Goal: Information Seeking & Learning: Learn about a topic

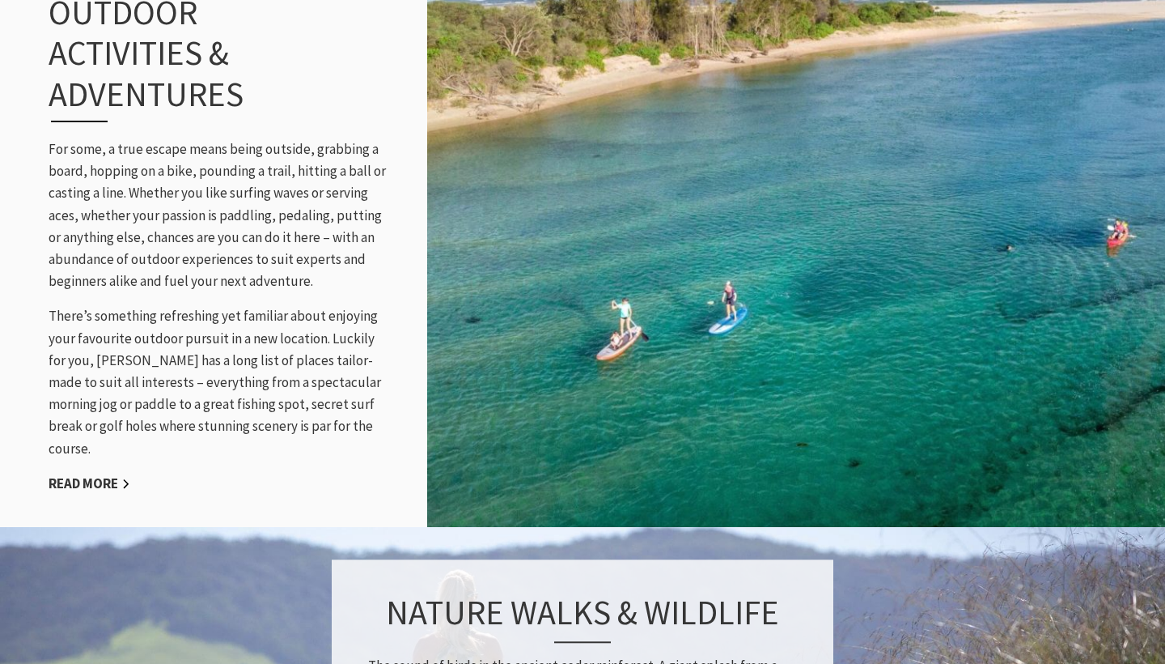
scroll to position [1719, 0]
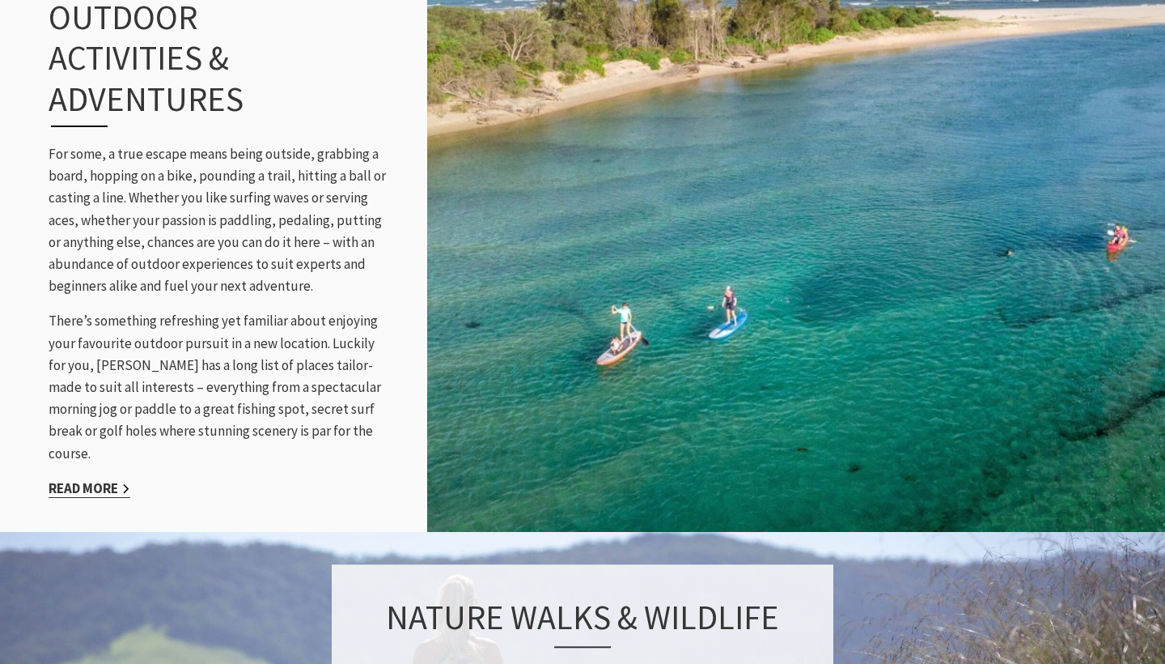
click at [109, 479] on link "Read More" at bounding box center [90, 488] width 82 height 19
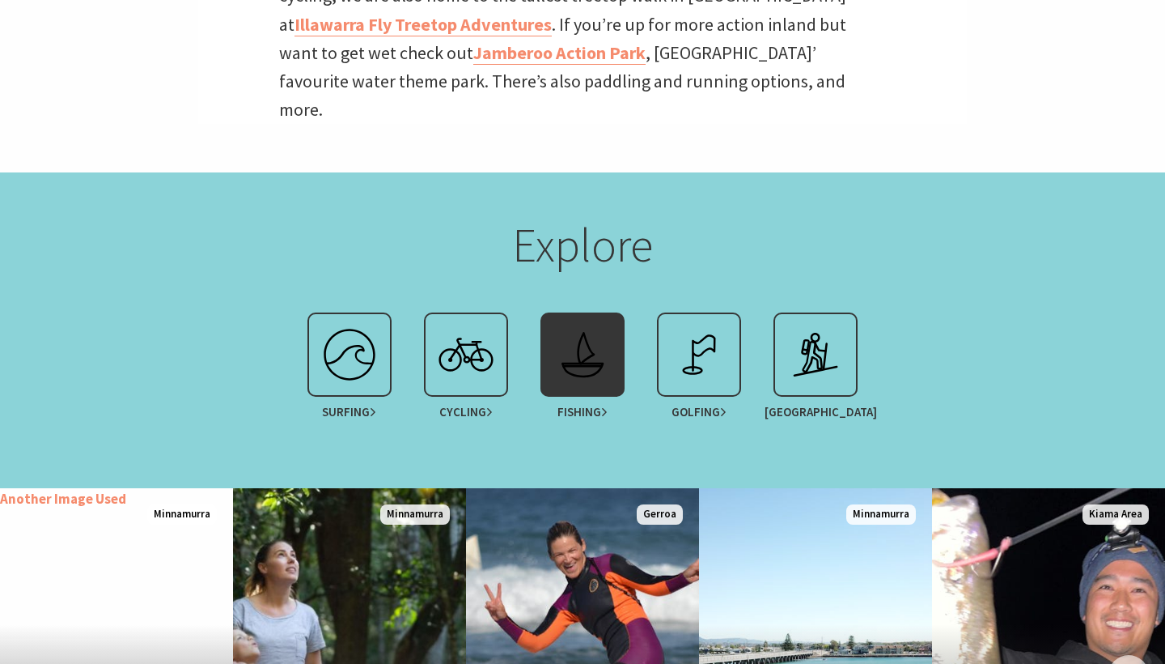
scroll to position [908, 0]
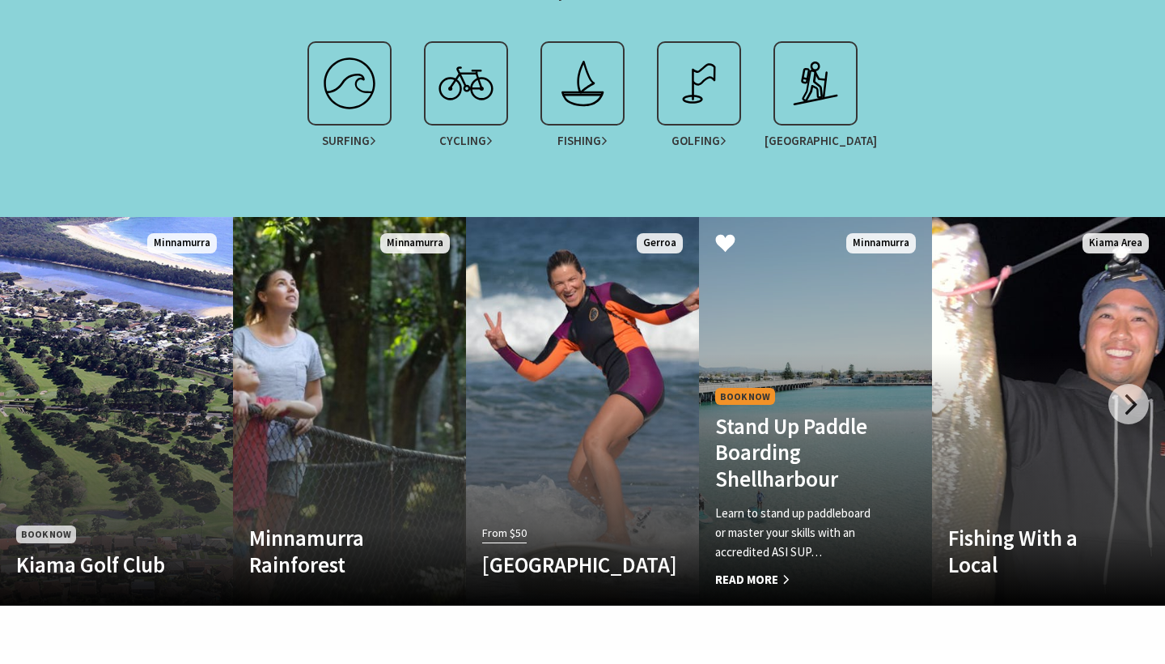
click at [783, 570] on span "Read More" at bounding box center [798, 579] width 166 height 19
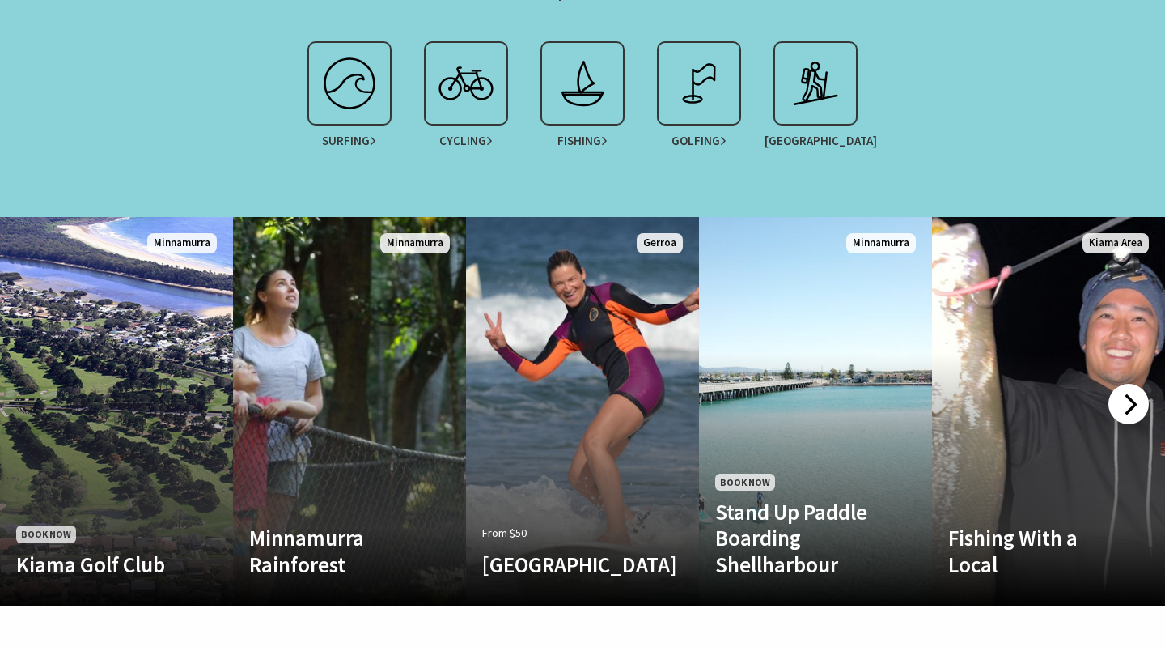
click at [1133, 391] on div at bounding box center [1129, 404] width 40 height 40
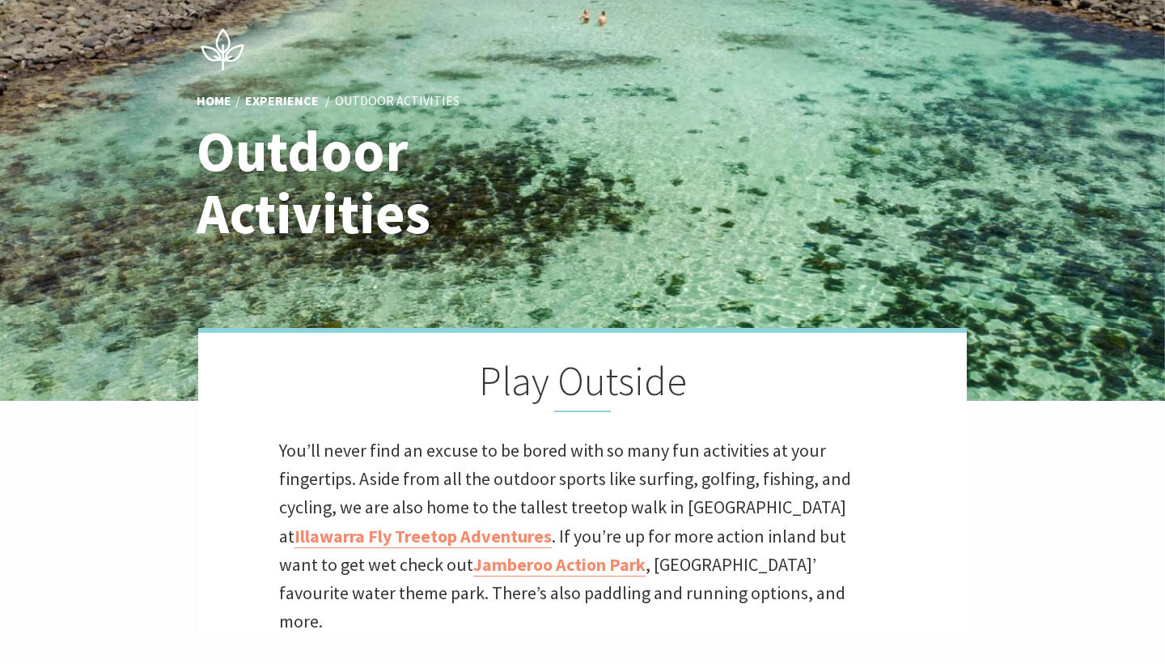
scroll to position [119, 0]
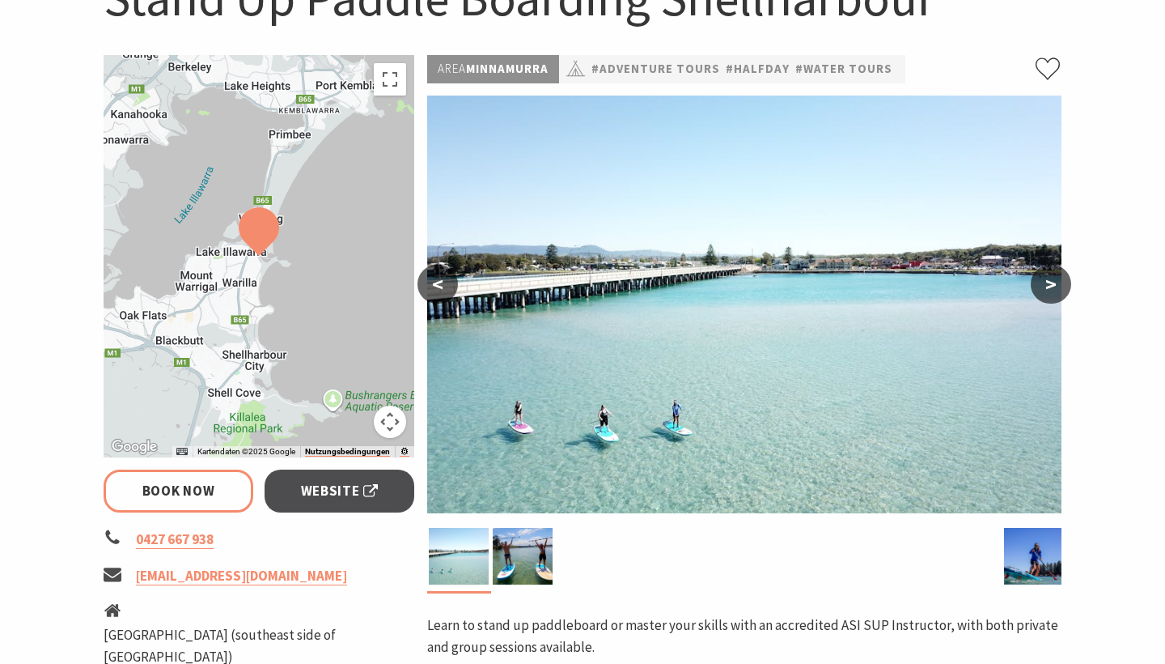
scroll to position [559, 0]
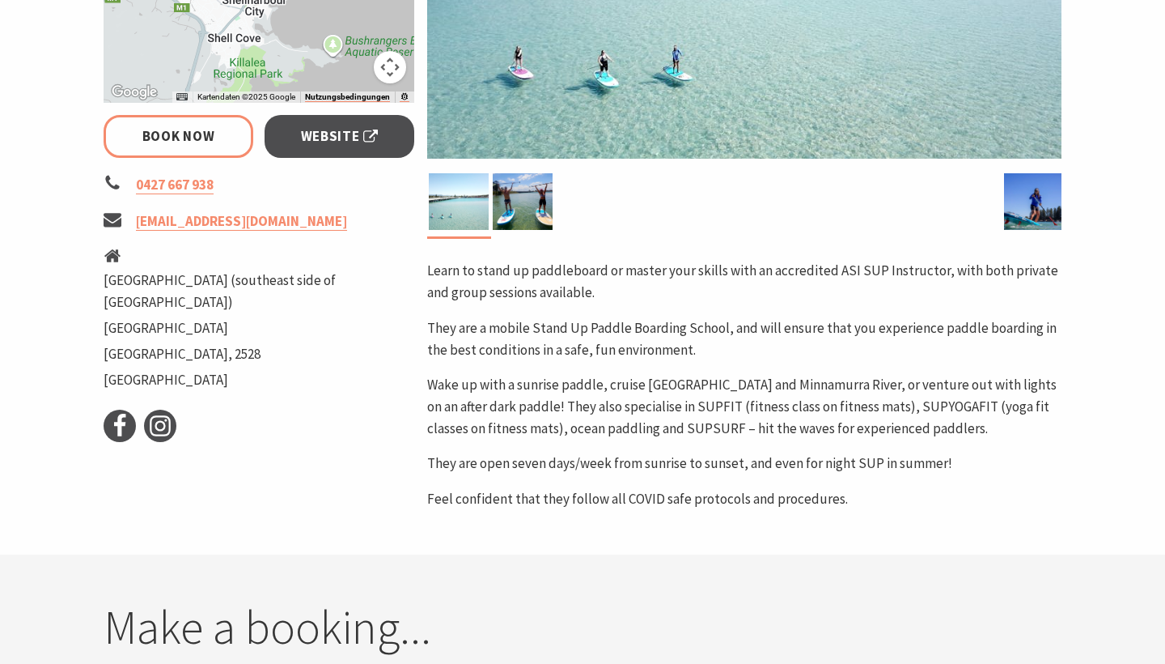
select select "3"
select select "2"
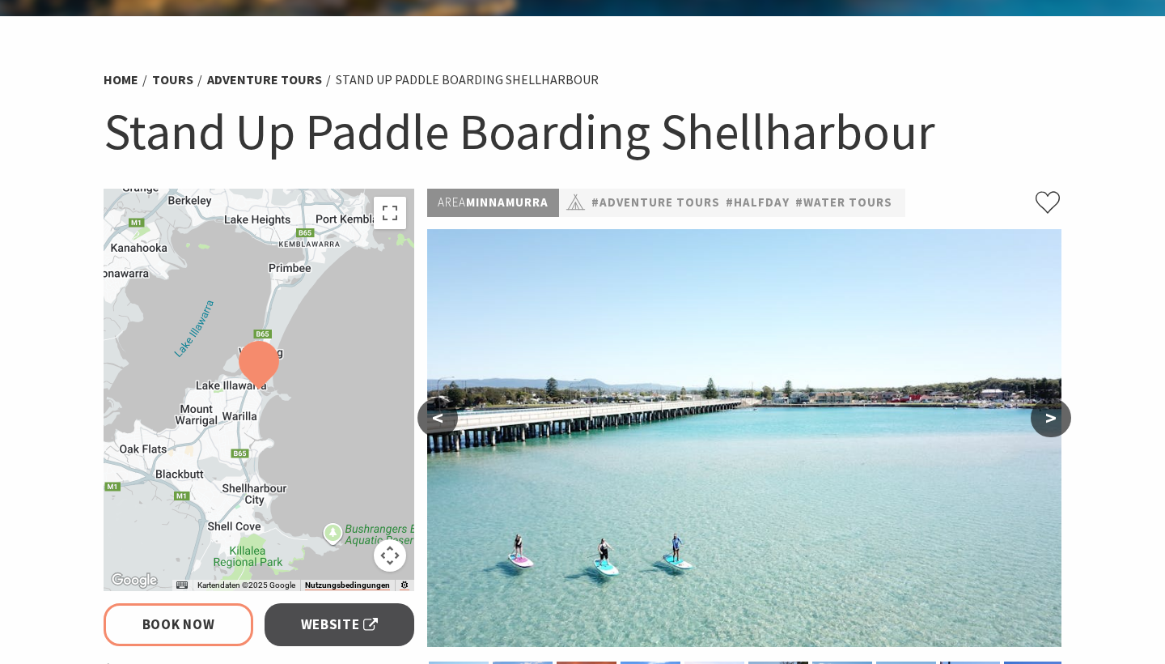
scroll to position [367, 0]
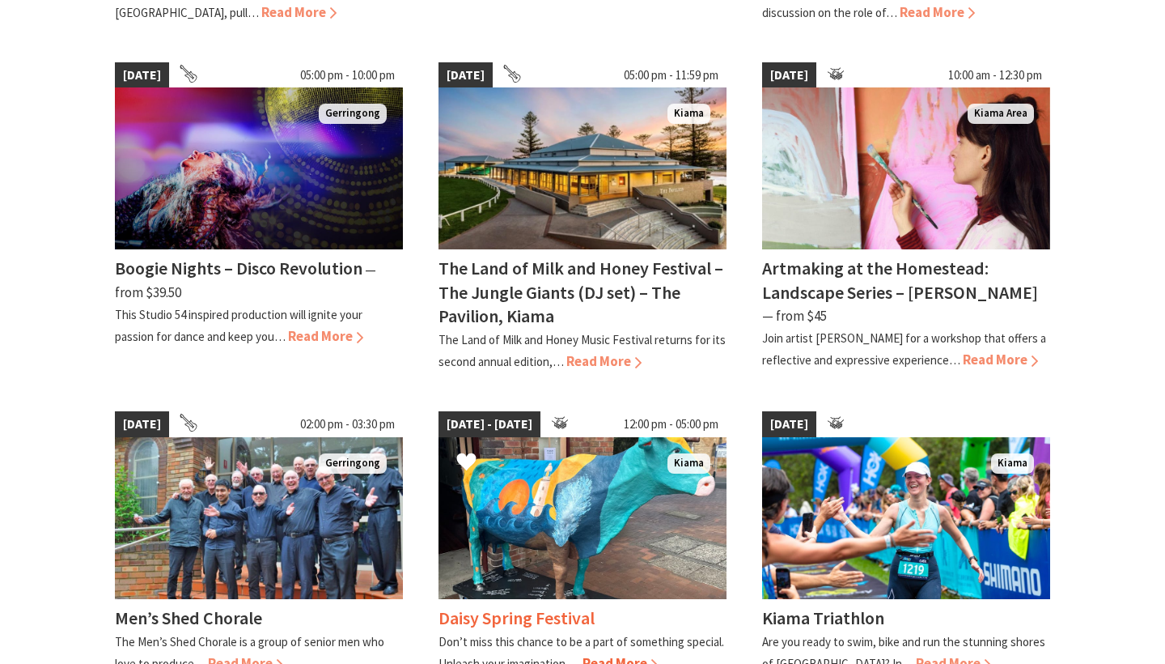
scroll to position [1550, 0]
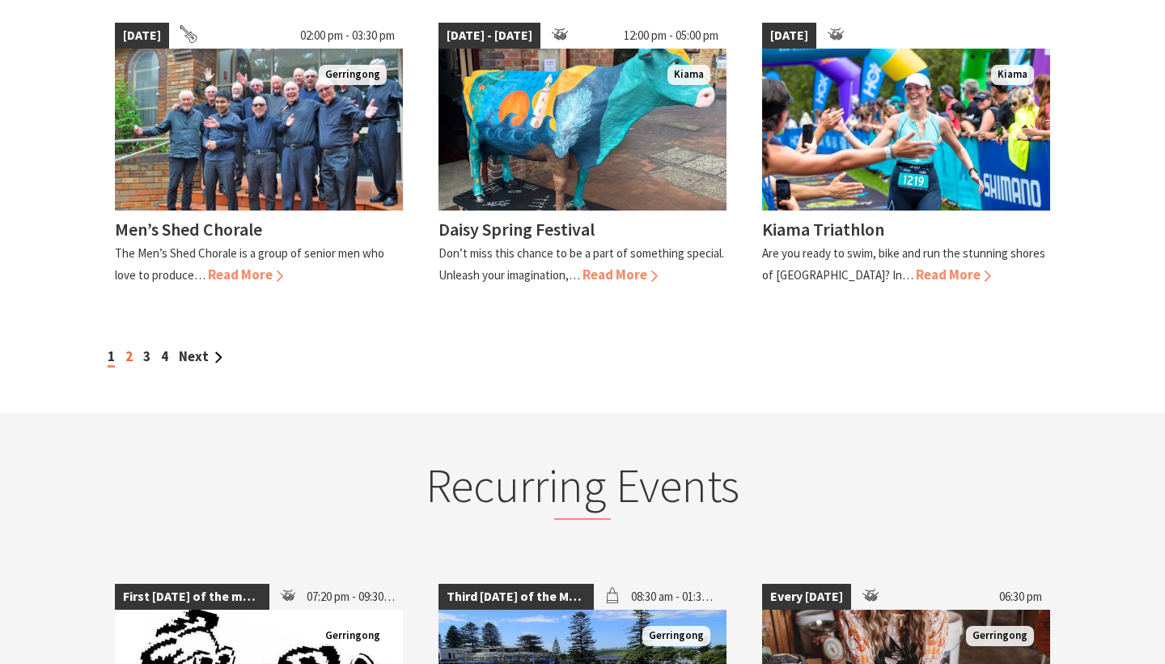
click at [129, 347] on link "2" at bounding box center [128, 356] width 7 height 18
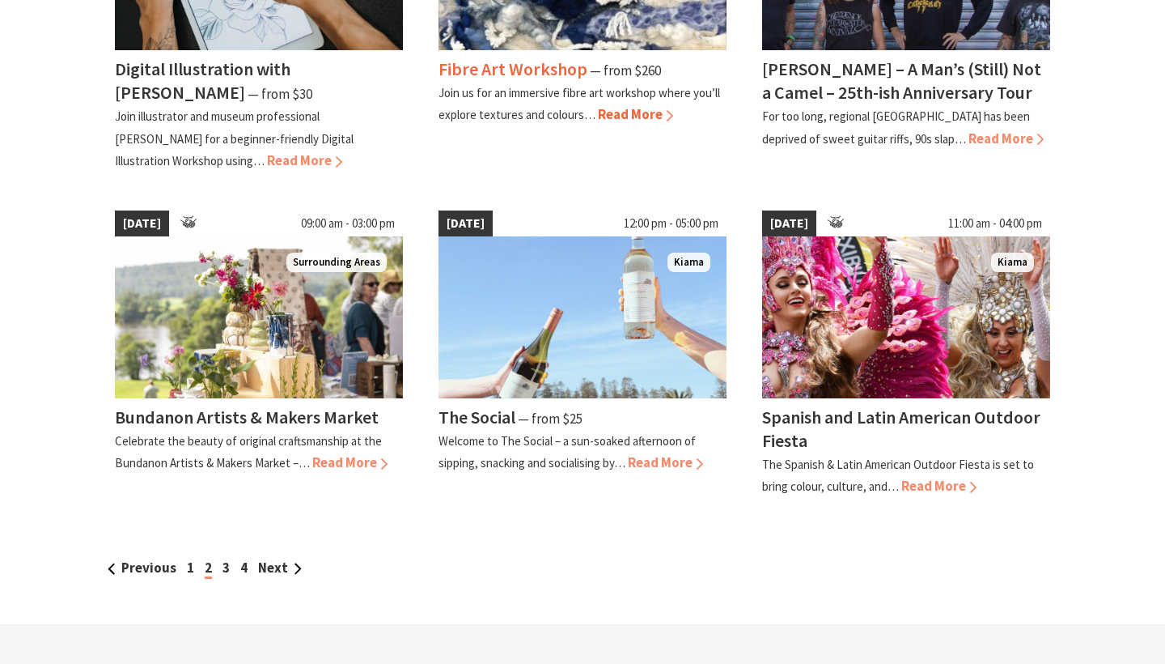
scroll to position [1399, 0]
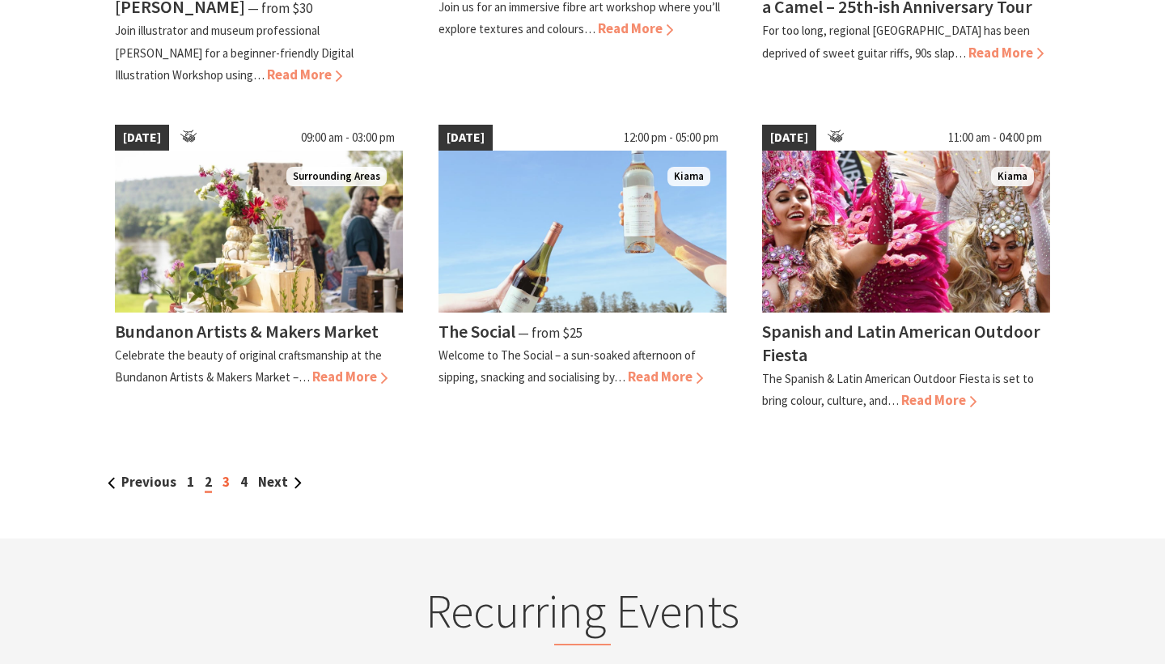
click at [226, 477] on link "3" at bounding box center [226, 482] width 7 height 18
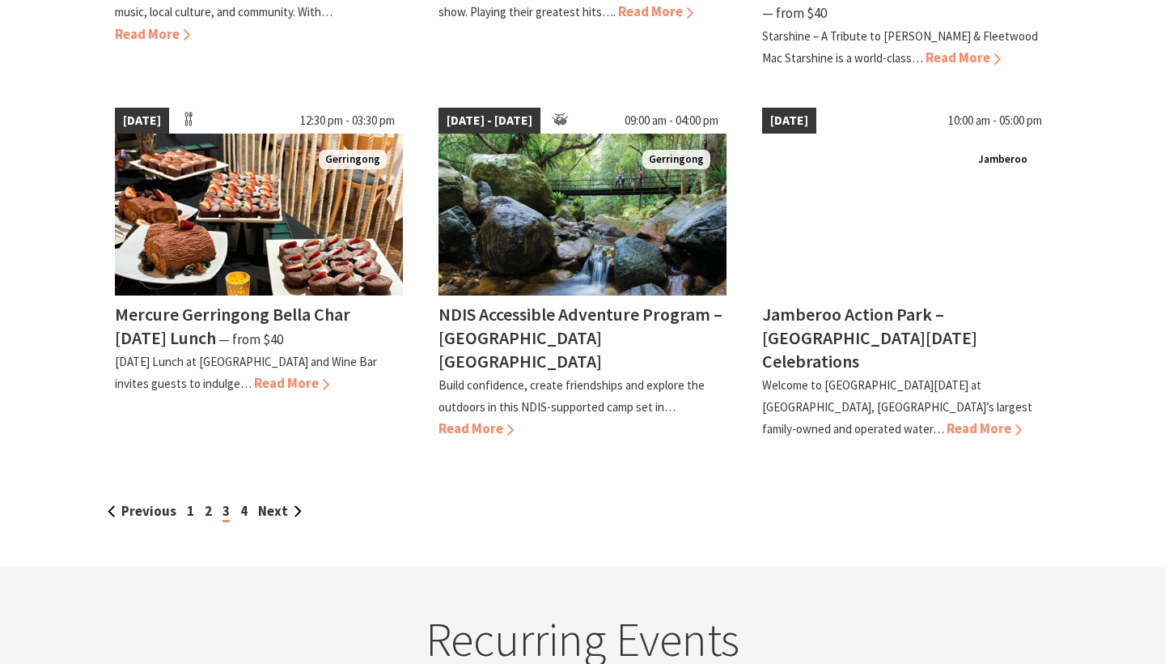
scroll to position [1414, 0]
